Goal: Information Seeking & Learning: Learn about a topic

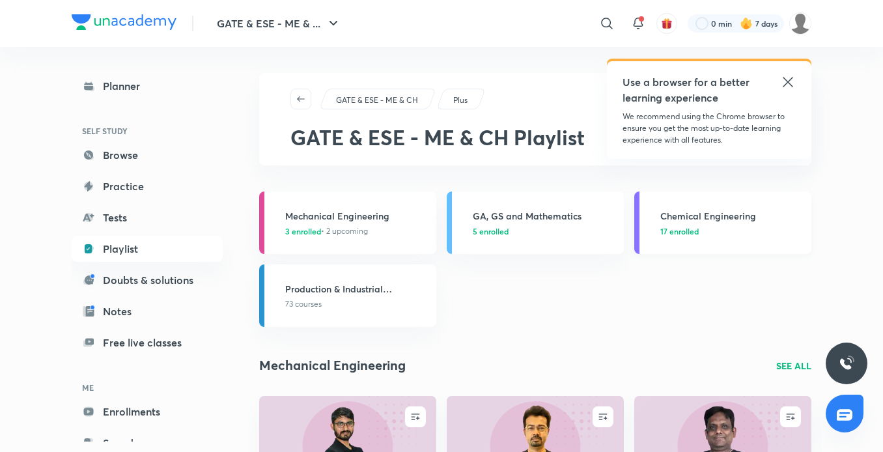
click at [691, 232] on span "17 enrolled" at bounding box center [679, 231] width 38 height 12
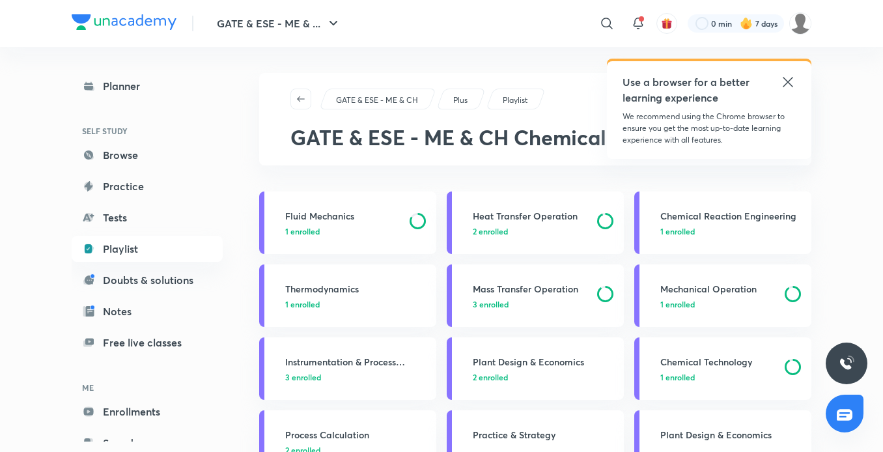
click at [794, 80] on icon at bounding box center [788, 82] width 16 height 16
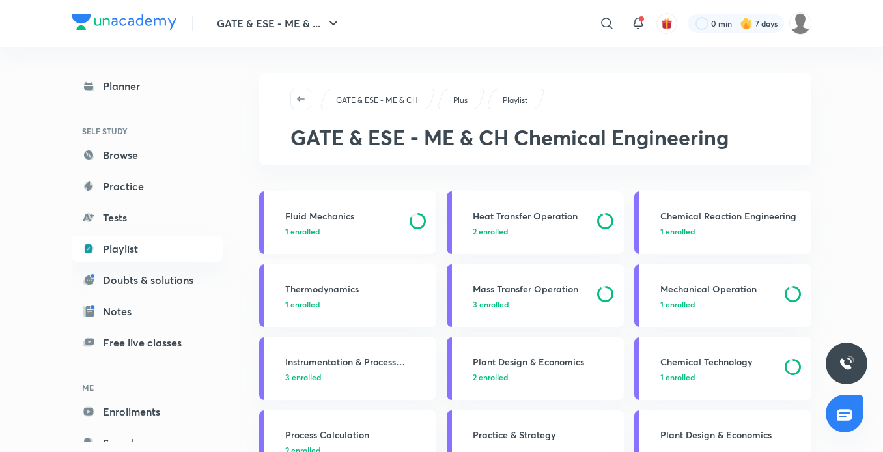
click at [389, 213] on h3 "Fluid Mechanics" at bounding box center [343, 216] width 117 height 14
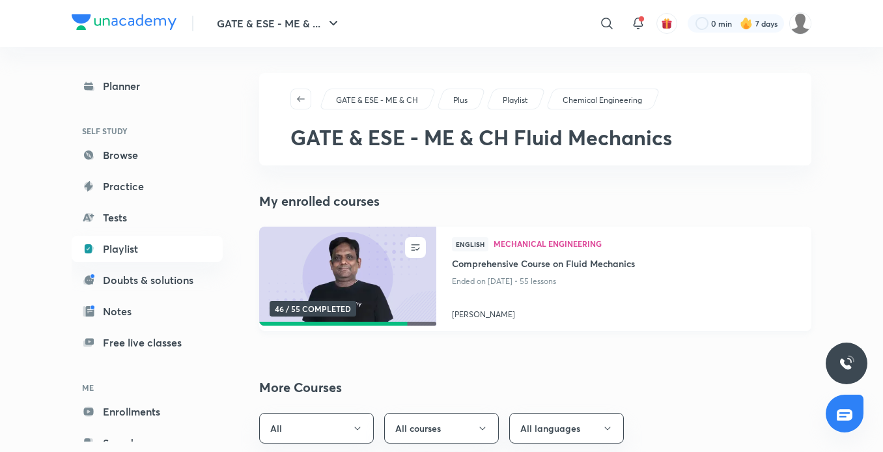
click at [357, 240] on img at bounding box center [347, 276] width 180 height 101
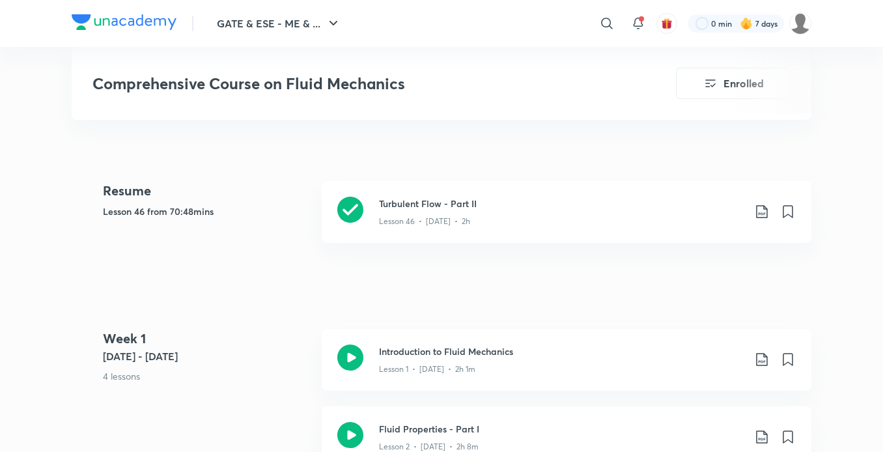
scroll to position [568, 0]
click at [415, 201] on h3 "Turbulent Flow - Part II" at bounding box center [561, 203] width 365 height 14
